Goal: Navigation & Orientation: Understand site structure

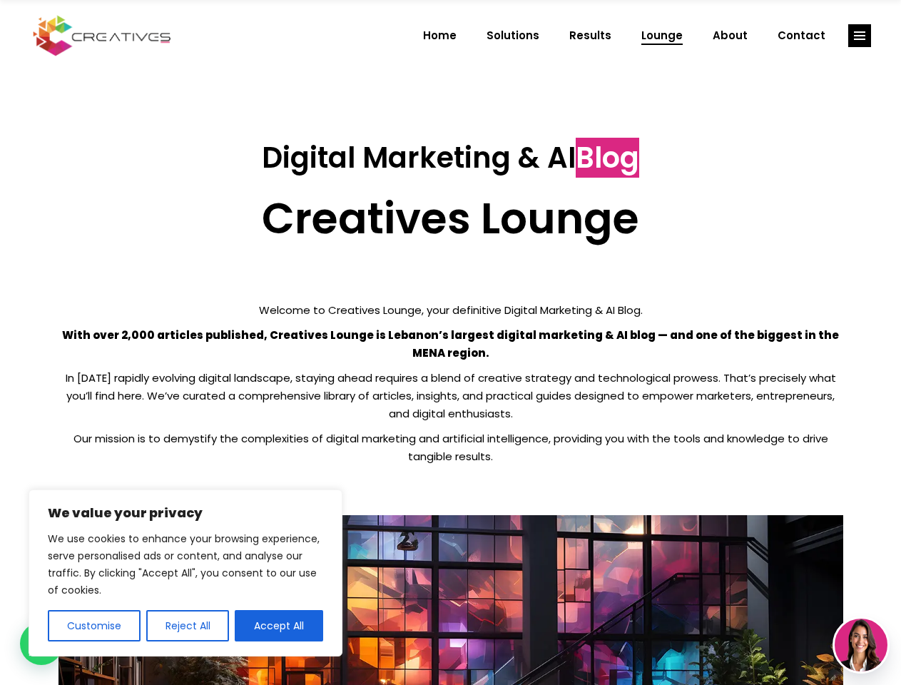
click at [450, 342] on p "With over 2,000 articles published, Creatives Lounge is Lebanon’s largest digit…" at bounding box center [450, 344] width 785 height 36
click at [93, 626] on button "Customise" at bounding box center [94, 625] width 93 height 31
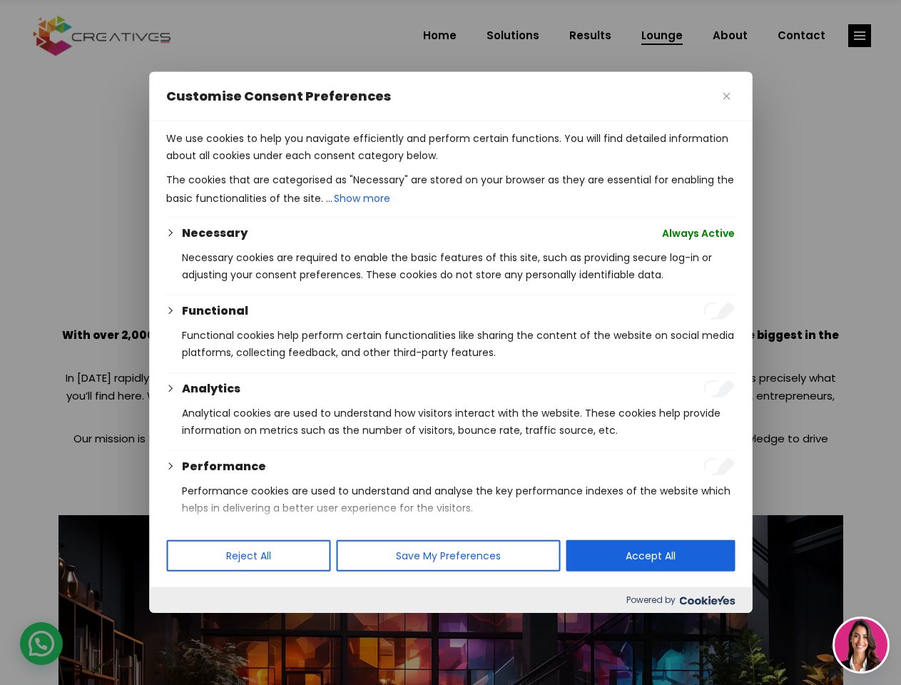
click at [187, 626] on div at bounding box center [450, 342] width 901 height 685
click at [279, 164] on p "We use cookies to help you navigate efficiently and perform certain functions. …" at bounding box center [450, 147] width 568 height 34
click at [859, 36] on div at bounding box center [450, 342] width 901 height 685
click at [861, 645] on img at bounding box center [861, 644] width 53 height 53
